Goal: Task Accomplishment & Management: Complete application form

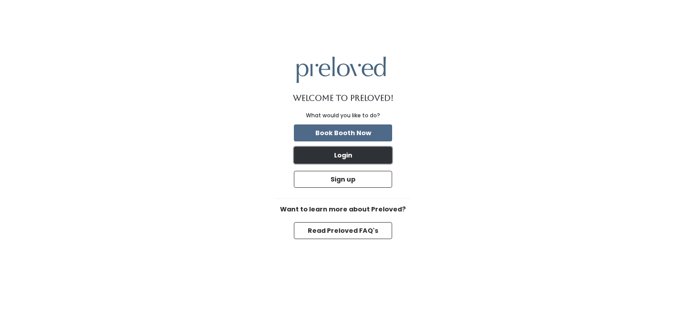
click at [368, 156] on button "Login" at bounding box center [343, 155] width 98 height 17
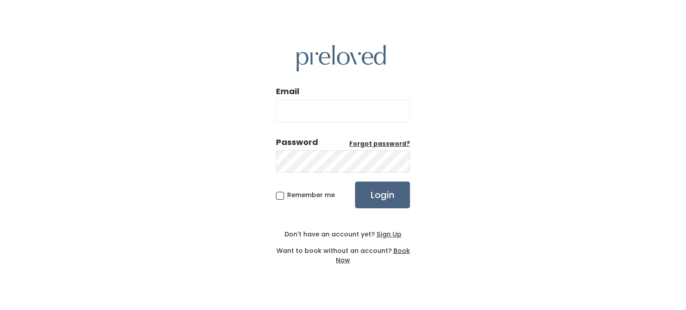
type input "[EMAIL_ADDRESS][DOMAIN_NAME]"
click at [379, 198] on input "Login" at bounding box center [382, 195] width 55 height 27
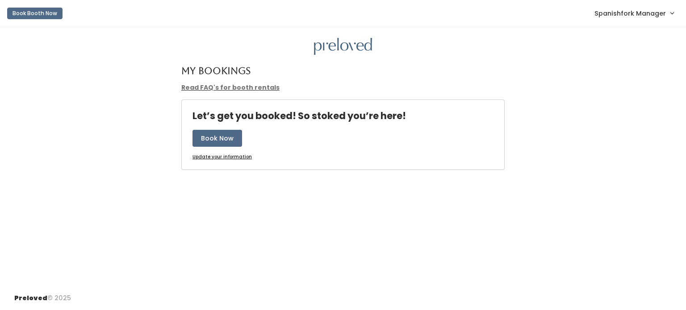
click at [633, 20] on link "Spanishfork Manager" at bounding box center [633, 13] width 97 height 19
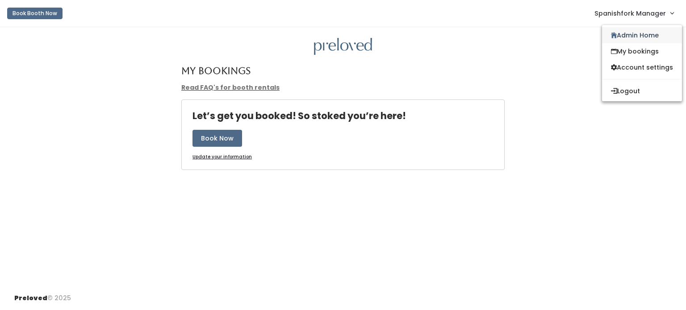
click at [627, 36] on link "Admin Home" at bounding box center [642, 35] width 80 height 16
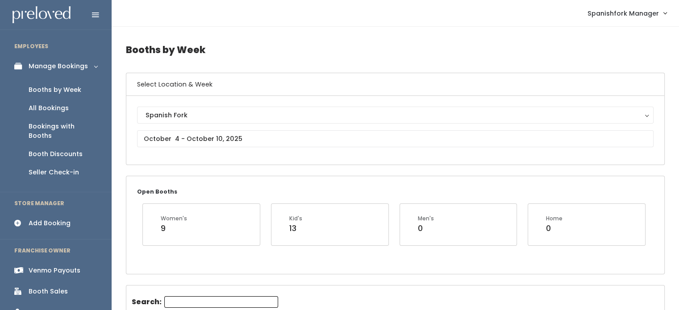
scroll to position [14, 0]
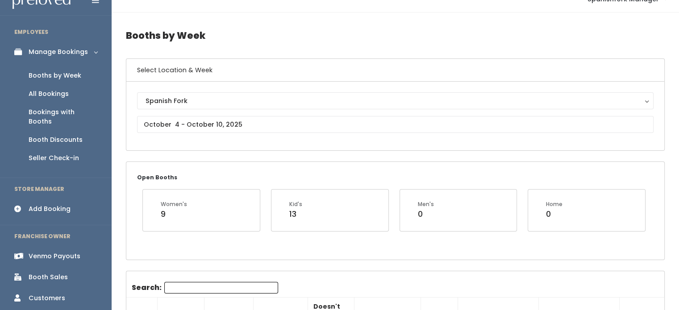
click at [52, 75] on div "Booths by Week" at bounding box center [55, 75] width 53 height 9
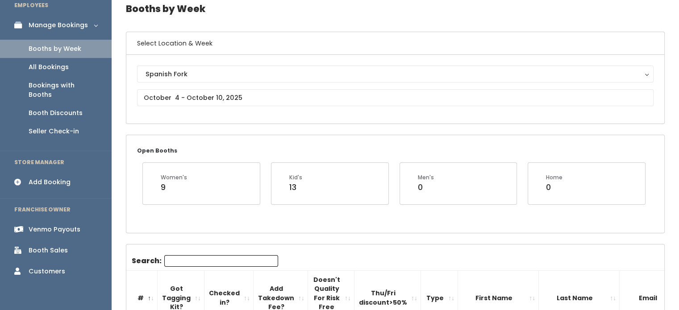
scroll to position [40, 0]
click at [329, 87] on div "Spanish Fork Spanish Fork" at bounding box center [395, 90] width 517 height 47
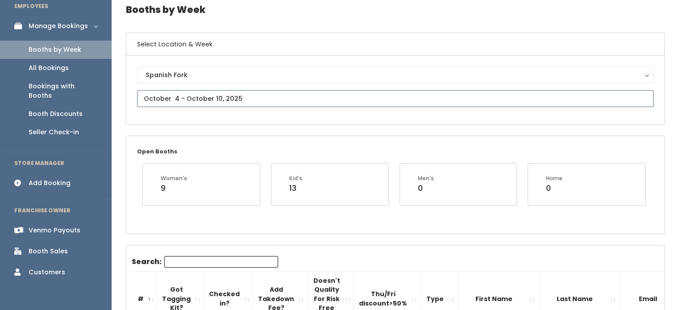
click at [328, 94] on input "text" at bounding box center [395, 98] width 517 height 17
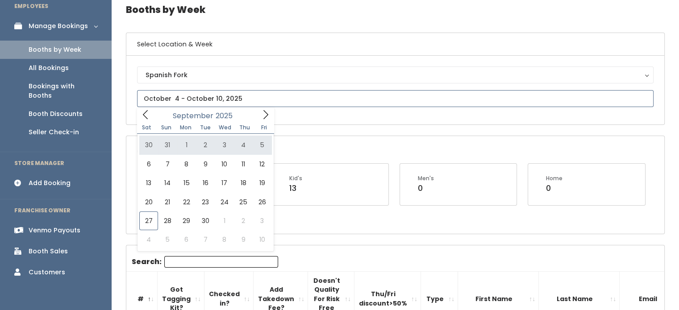
click at [263, 112] on icon at bounding box center [266, 115] width 10 height 10
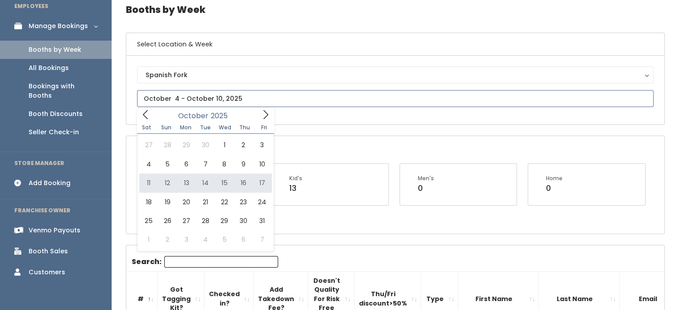
type input "[DATE] to [DATE]"
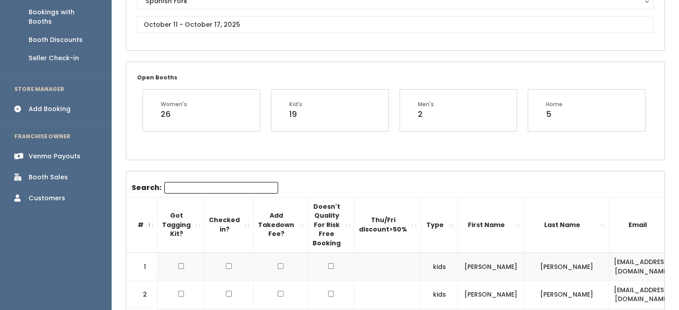
scroll to position [262, 0]
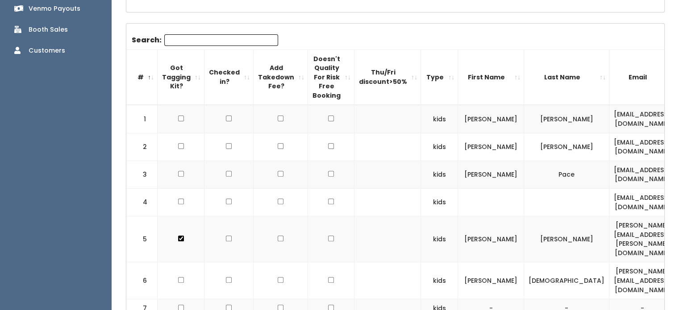
click at [430, 92] on th "Type" at bounding box center [439, 77] width 37 height 55
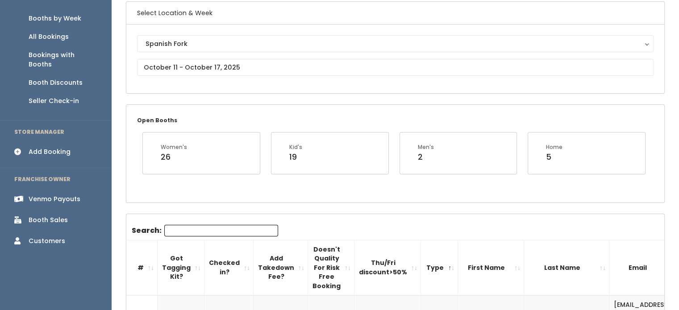
scroll to position [0, 0]
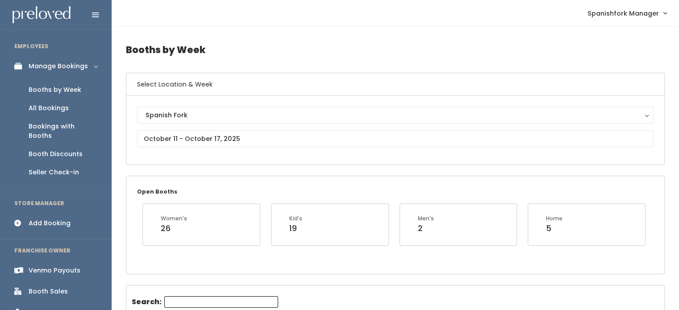
click at [60, 219] on div "Add Booking" at bounding box center [50, 223] width 42 height 9
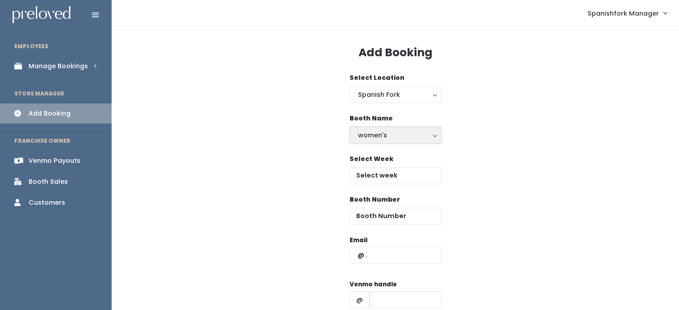
click at [407, 138] on div "women's" at bounding box center [395, 135] width 75 height 10
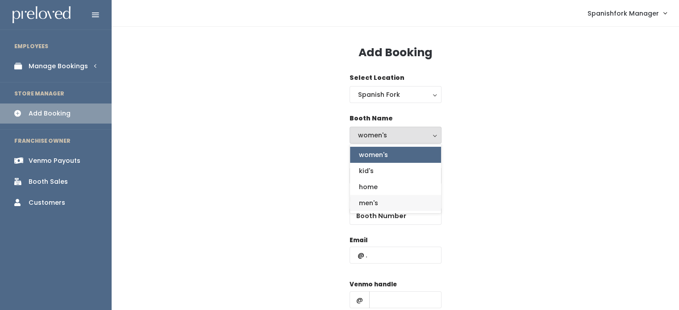
click at [389, 208] on link "men's" at bounding box center [395, 203] width 91 height 16
select select "mens"
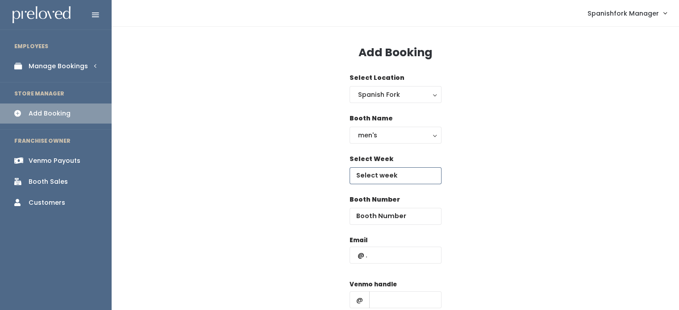
click at [406, 178] on input "text" at bounding box center [396, 175] width 92 height 17
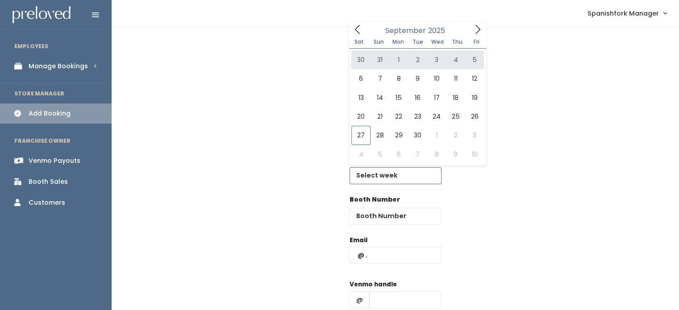
click at [474, 31] on icon at bounding box center [478, 30] width 10 height 10
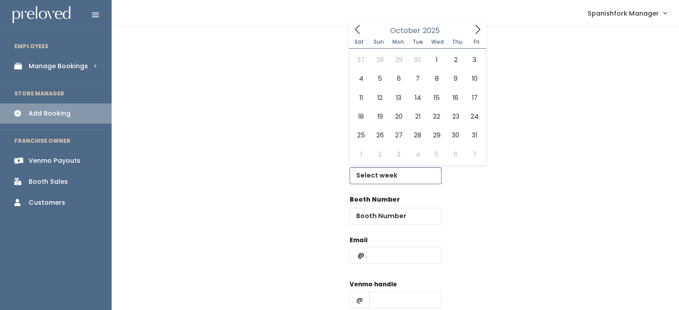
click at [474, 31] on icon at bounding box center [478, 30] width 10 height 10
click at [355, 28] on icon at bounding box center [358, 30] width 10 height 10
type input "October 11 to October 17"
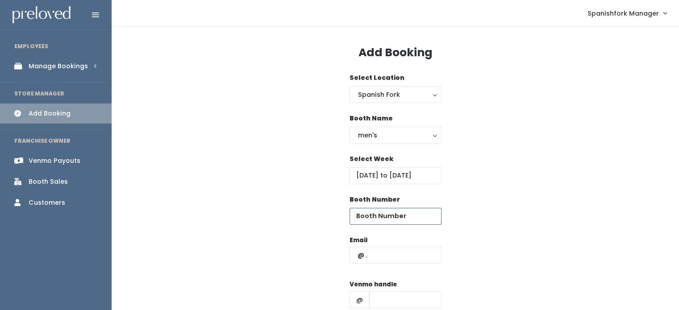
click at [407, 214] on input "number" at bounding box center [396, 216] width 92 height 17
type input "29"
click at [396, 262] on input "text" at bounding box center [396, 255] width 92 height 17
paste input "jessalynharps@gmail.com"
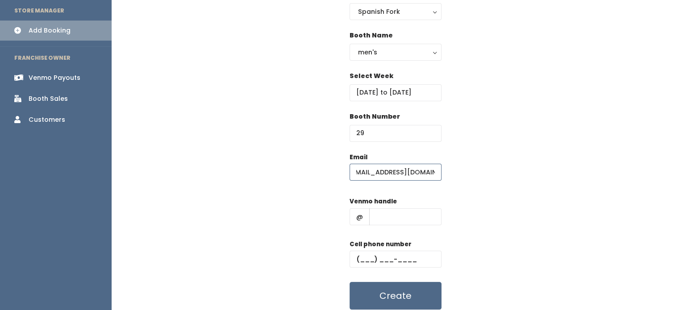
scroll to position [84, 0]
click at [434, 167] on input "[EMAIL_ADDRESS][DOMAIN_NAME]" at bounding box center [396, 171] width 92 height 17
click at [434, 175] on input "[EMAIL_ADDRESS][DOMAIN_NAME]" at bounding box center [396, 171] width 92 height 17
click at [436, 173] on input "[EMAIL_ADDRESS][DOMAIN_NAME]" at bounding box center [396, 171] width 92 height 17
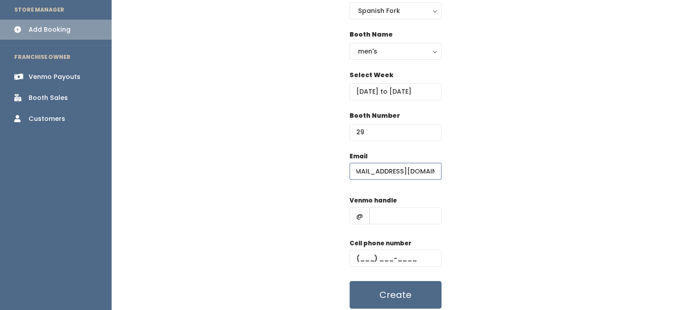
click at [436, 173] on input "[EMAIL_ADDRESS][DOMAIN_NAME]" at bounding box center [396, 171] width 92 height 17
type input "[EMAIL_ADDRESS][DOMAIN_NAME]"
click at [479, 194] on div "Email jessalynharps@gmail.com Venmo handle @ Cell phone number Create" at bounding box center [395, 231] width 539 height 158
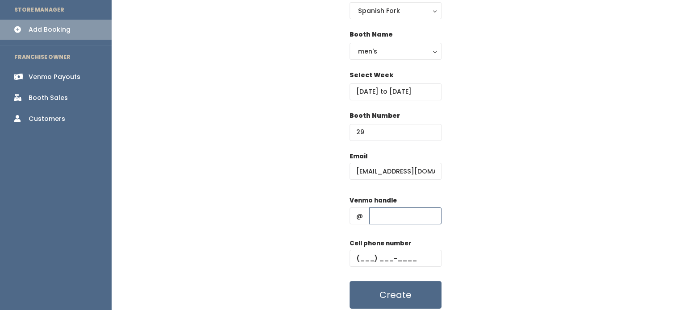
click at [405, 221] on input "text" at bounding box center [405, 216] width 72 height 17
type input "-"
click at [385, 251] on input "text" at bounding box center [396, 258] width 92 height 17
type input "(555) 555-5555"
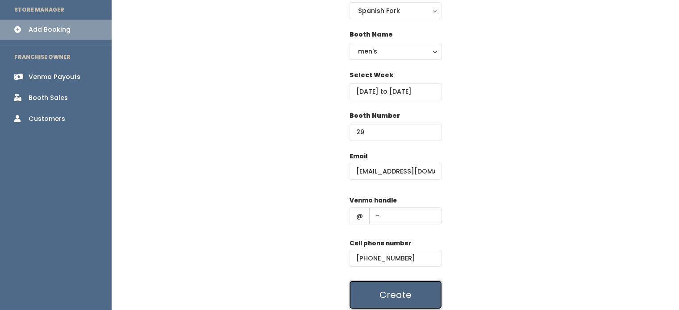
click at [395, 293] on button "Create" at bounding box center [396, 295] width 92 height 28
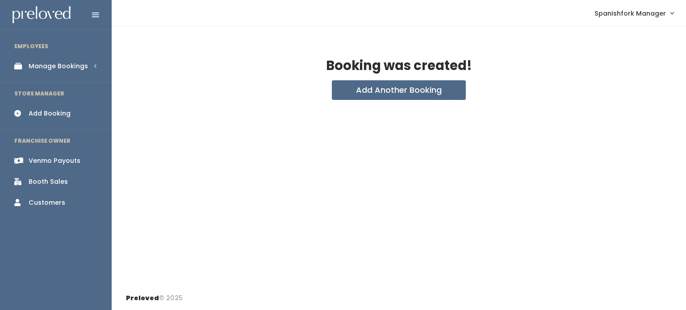
click at [55, 65] on div "Manage Bookings" at bounding box center [58, 66] width 59 height 9
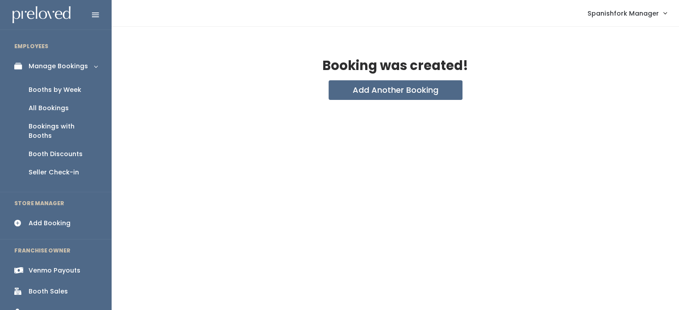
click at [28, 89] on link "Booths by Week" at bounding box center [56, 90] width 112 height 18
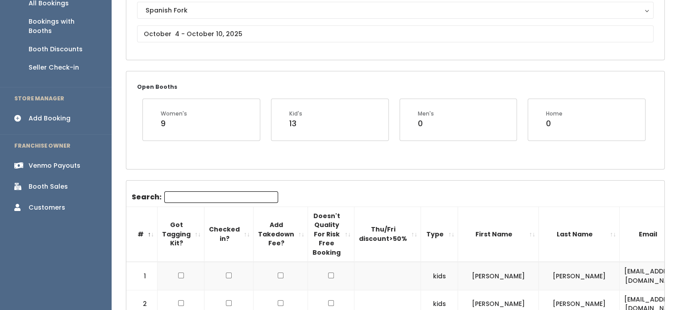
scroll to position [105, 0]
click at [236, 196] on input "Search:" at bounding box center [221, 197] width 114 height 12
paste input "[EMAIL_ADDRESS][DOMAIN_NAME]"
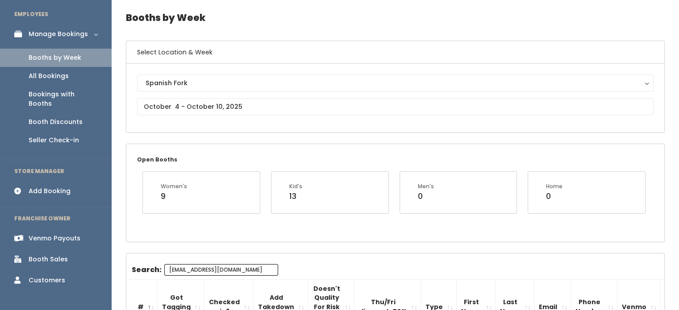
scroll to position [32, 0]
type input "jessalynharps@gmail.com"
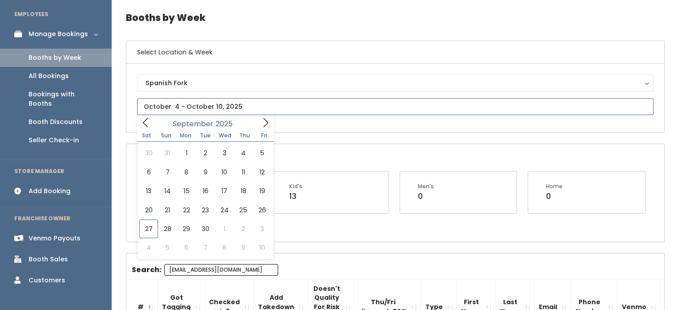
click at [310, 106] on input "text" at bounding box center [395, 106] width 517 height 17
type input "September 27 to October 3"
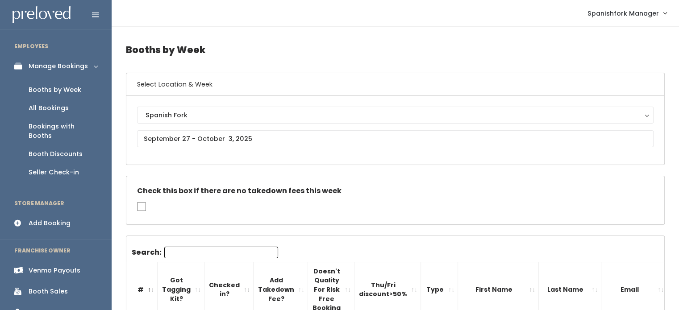
scroll to position [89, 0]
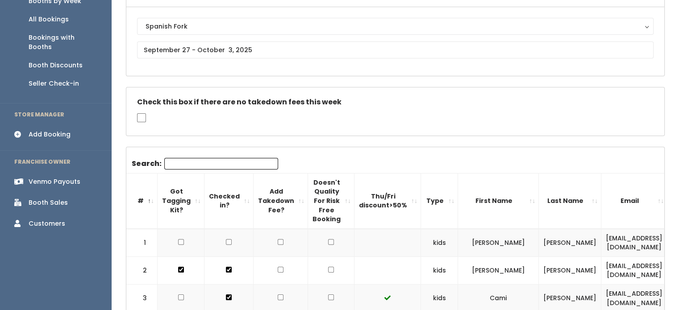
click at [212, 160] on input "Search:" at bounding box center [221, 164] width 114 height 12
paste input "jessalynharps@gmail.com"
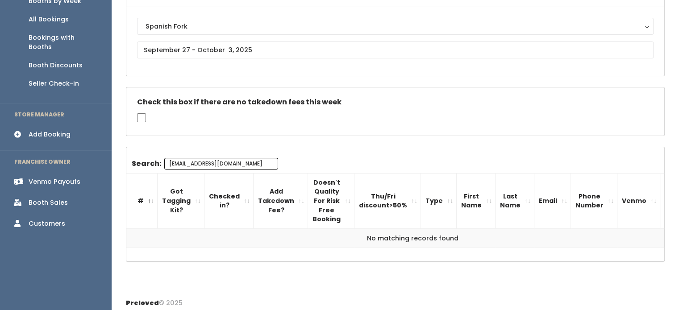
type input "jessalynharps@gmail.co"
click at [231, 165] on input "jessalynharps@gmail.co" at bounding box center [221, 164] width 114 height 12
click at [231, 161] on input "jessalynharps@gmail.co" at bounding box center [221, 164] width 114 height 12
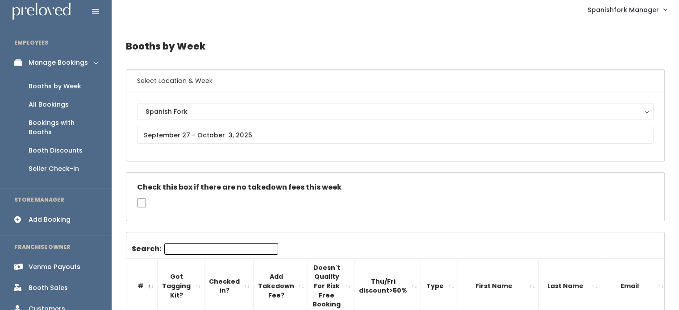
scroll to position [4, 0]
